Goal: Check status: Check status

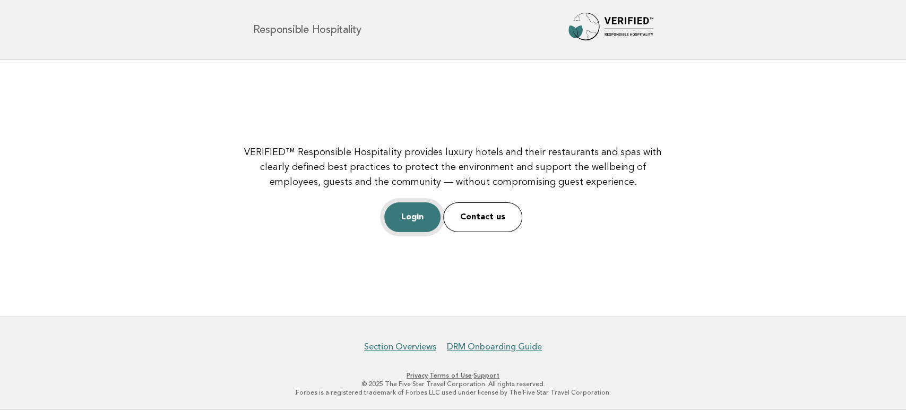
click at [410, 214] on link "Login" at bounding box center [412, 217] width 56 height 30
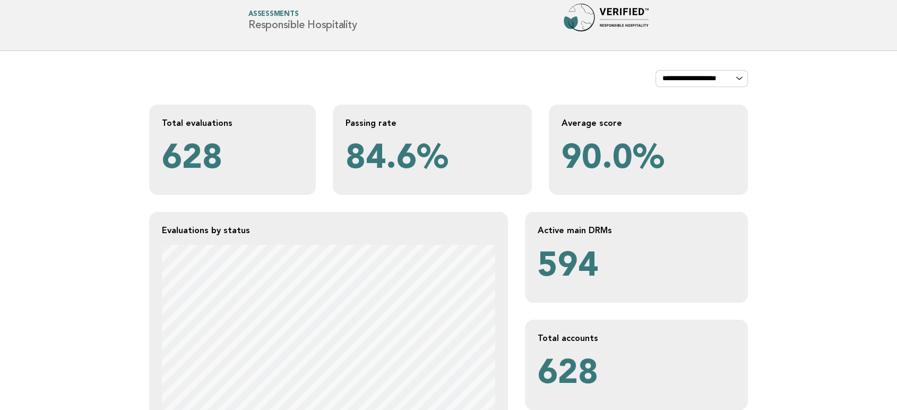
scroll to position [294, 0]
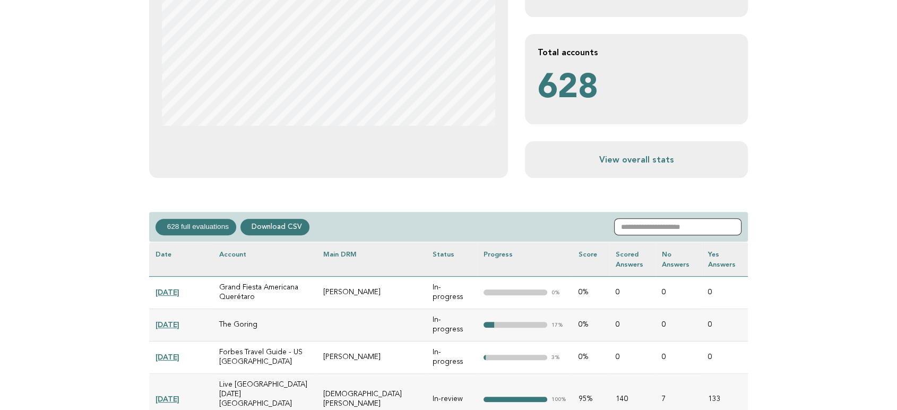
click at [650, 224] on input "text" at bounding box center [677, 226] width 127 height 17
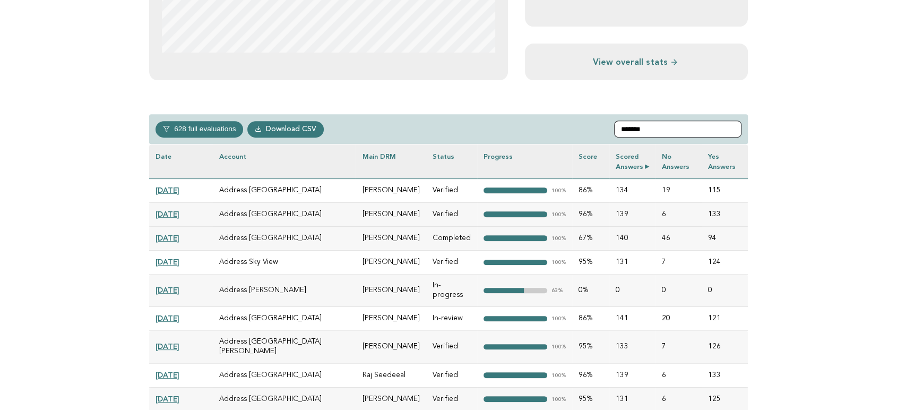
scroll to position [471, 0]
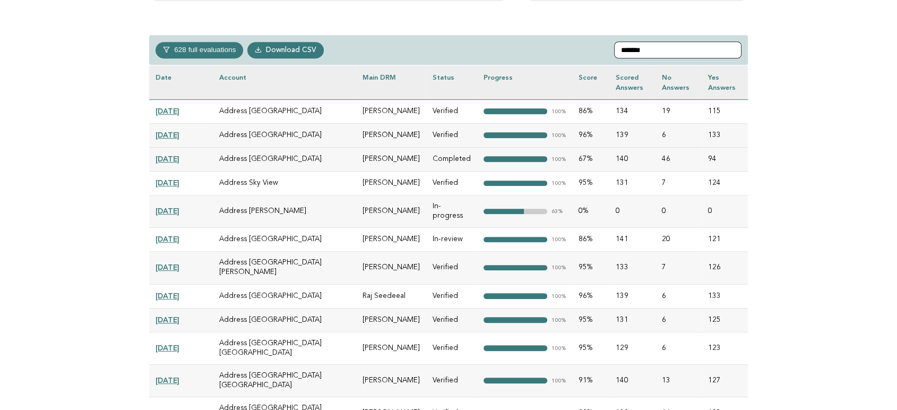
type input "*******"
click at [179, 206] on link "[DATE]" at bounding box center [167, 210] width 24 height 8
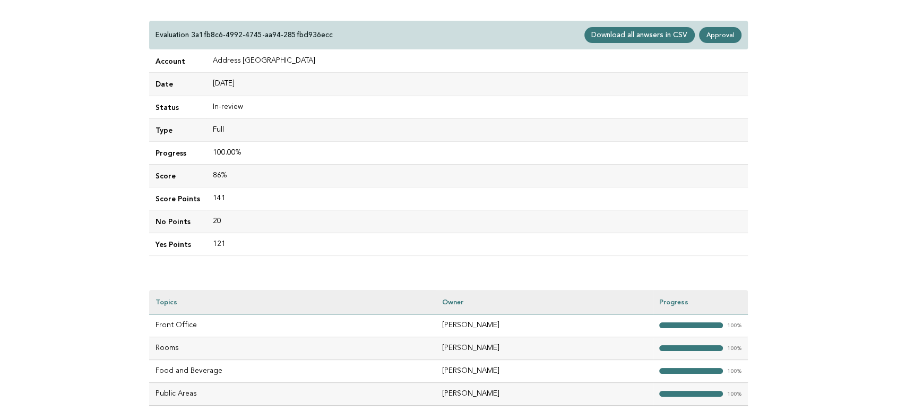
scroll to position [236, 0]
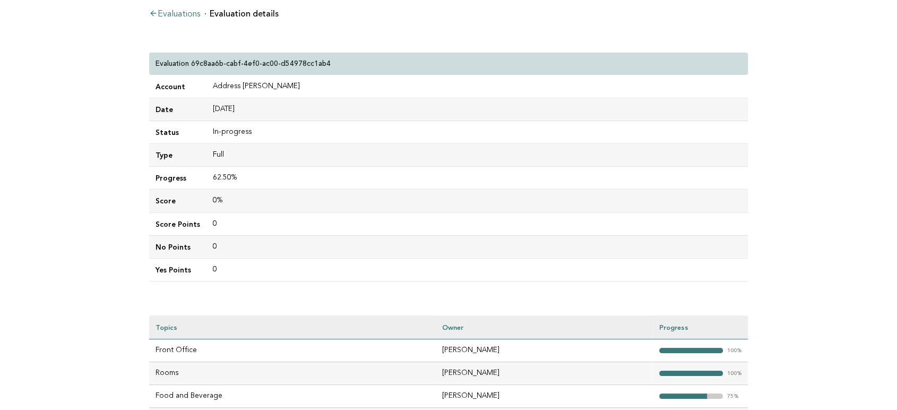
scroll to position [177, 0]
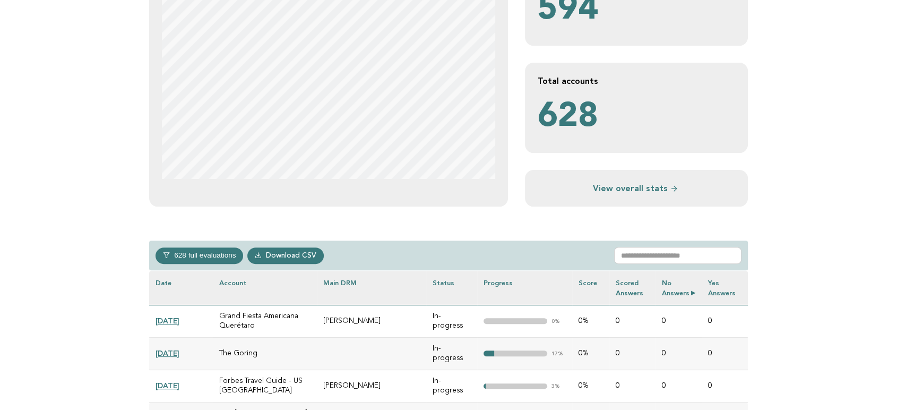
scroll to position [353, 0]
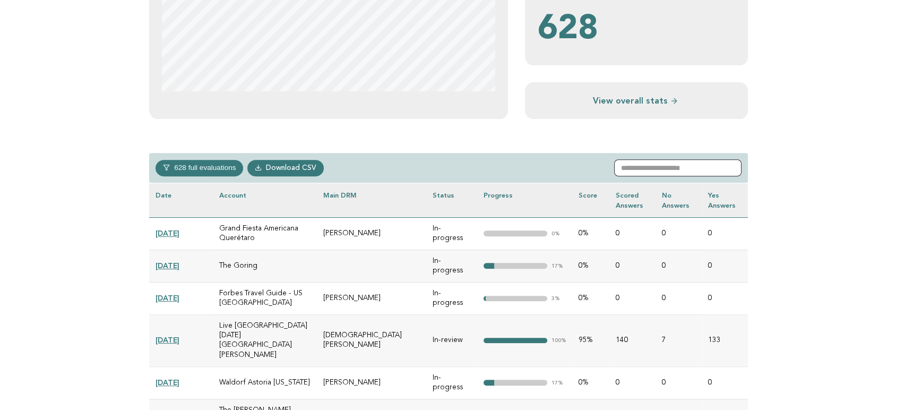
click at [668, 173] on input "text" at bounding box center [677, 167] width 127 height 17
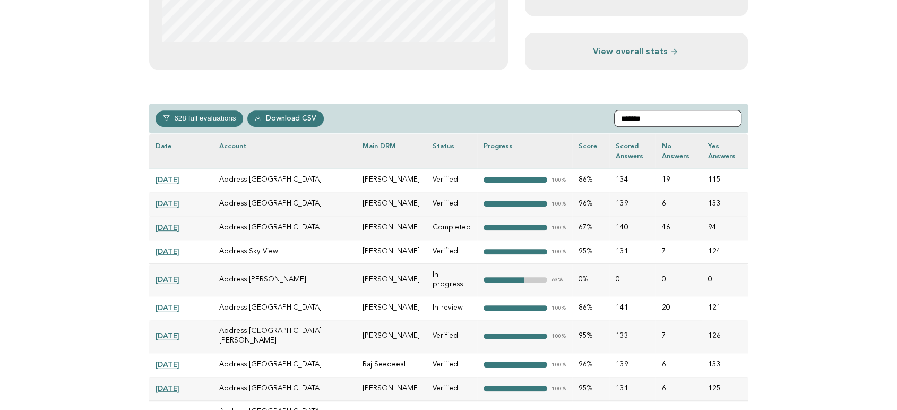
scroll to position [471, 0]
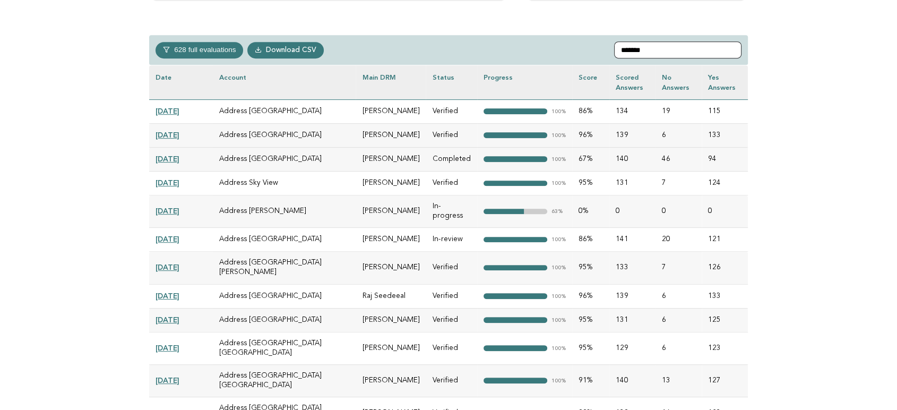
type input "*******"
click at [170, 234] on link "[DATE]" at bounding box center [167, 238] width 24 height 8
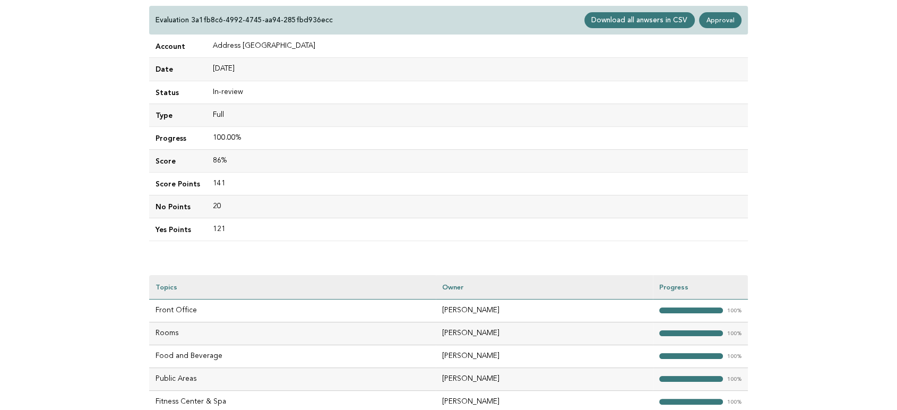
scroll to position [236, 0]
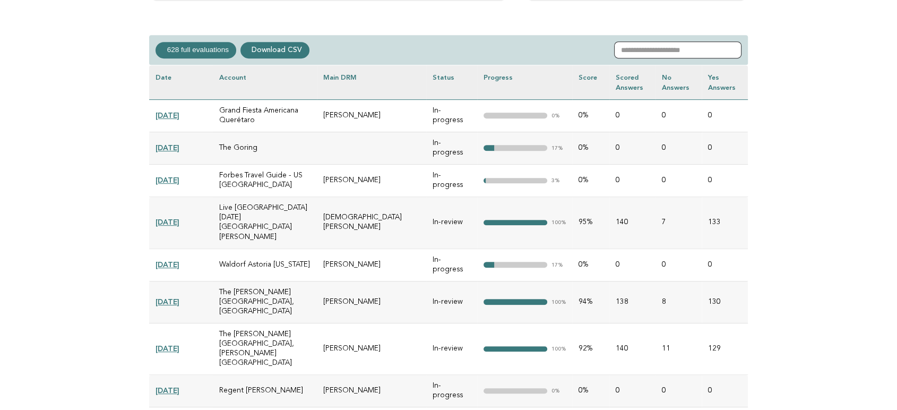
click at [667, 57] on input "text" at bounding box center [677, 49] width 127 height 17
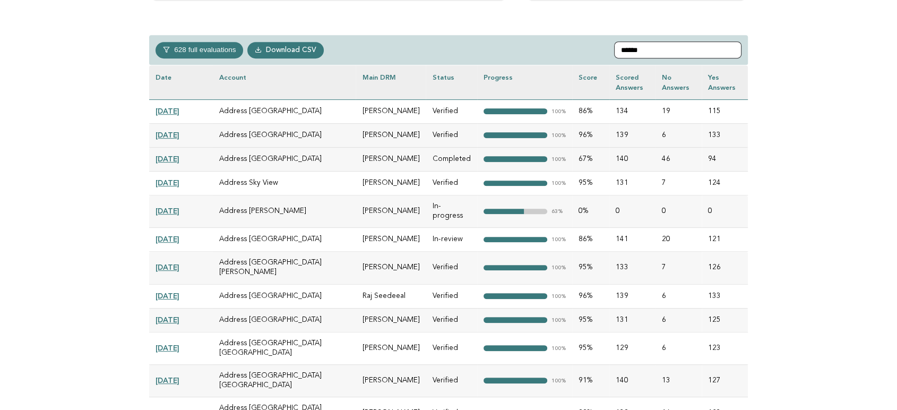
type input "******"
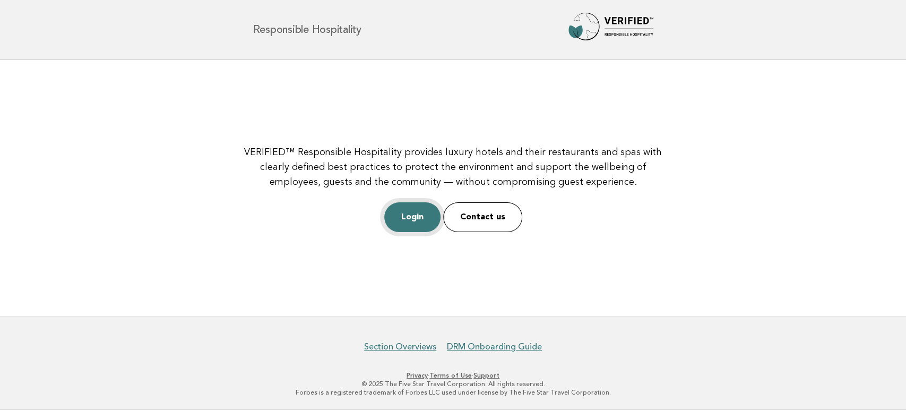
click at [402, 211] on link "Login" at bounding box center [412, 217] width 56 height 30
click at [416, 220] on link "Login" at bounding box center [412, 217] width 56 height 30
